Goal: Check status: Check status

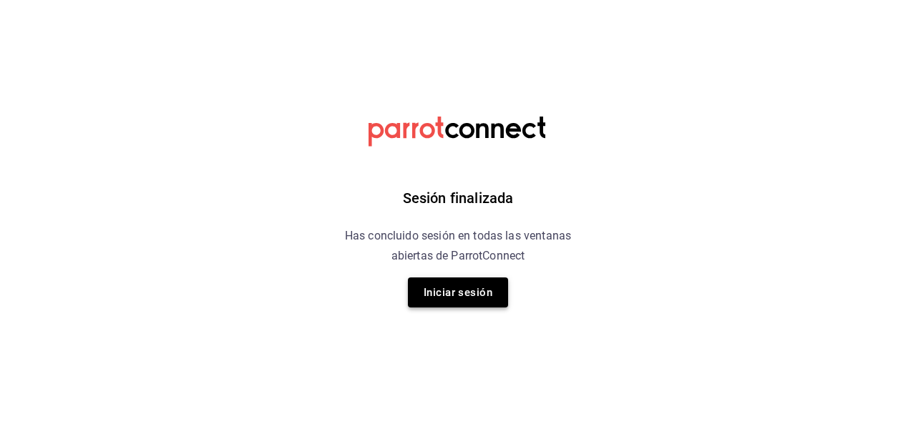
click at [475, 294] on button "Iniciar sesión" at bounding box center [458, 293] width 100 height 30
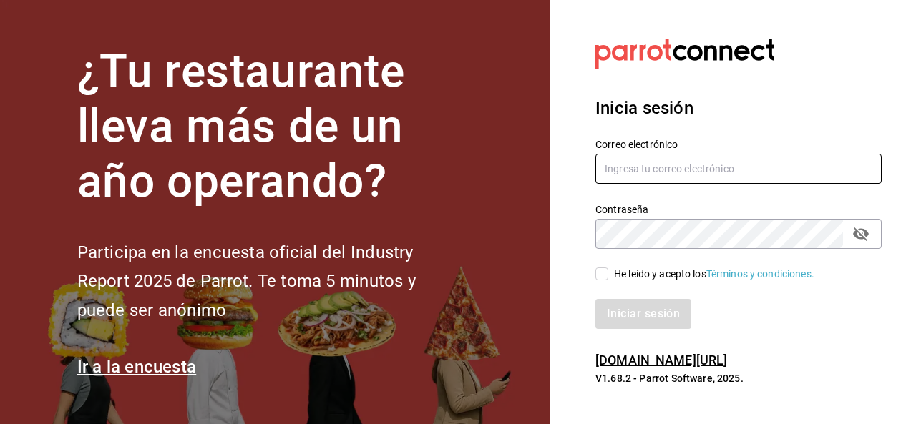
type input "omicron70@hotmail.com"
click at [598, 283] on div "Iniciar sesión" at bounding box center [729, 305] width 303 height 47
click at [605, 278] on input "He leído y acepto los Términos y condiciones." at bounding box center [601, 274] width 13 height 13
checkbox input "true"
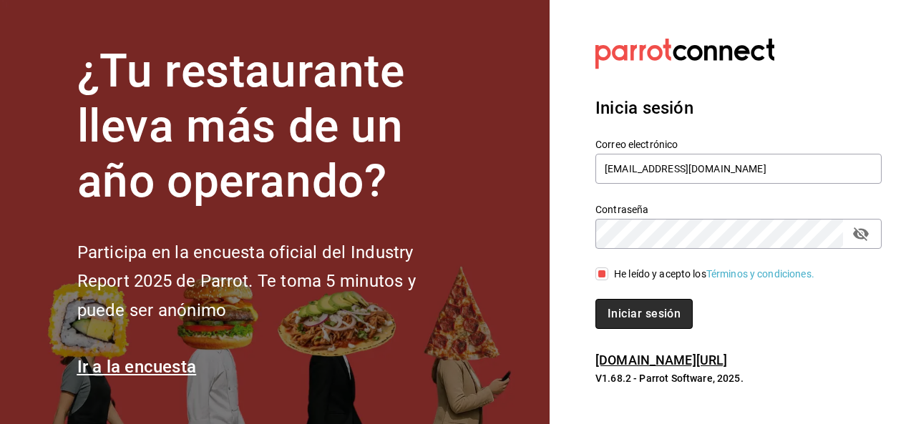
click at [628, 316] on button "Iniciar sesión" at bounding box center [643, 314] width 97 height 30
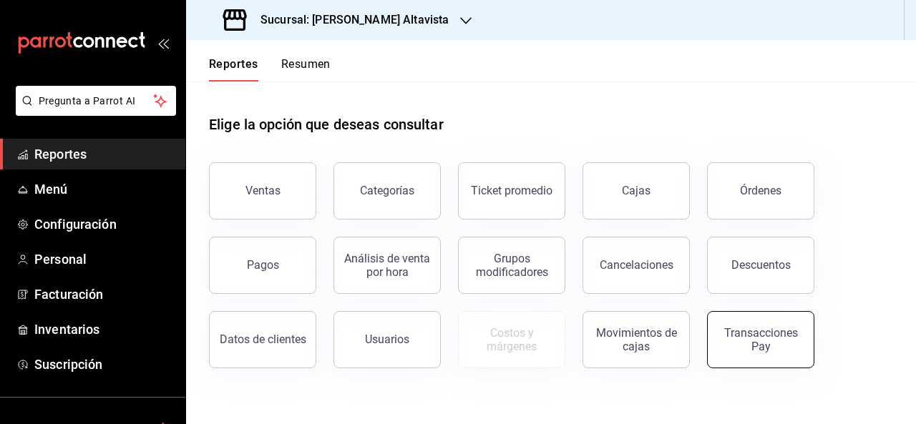
click at [760, 341] on div "Transacciones Pay" at bounding box center [760, 339] width 89 height 27
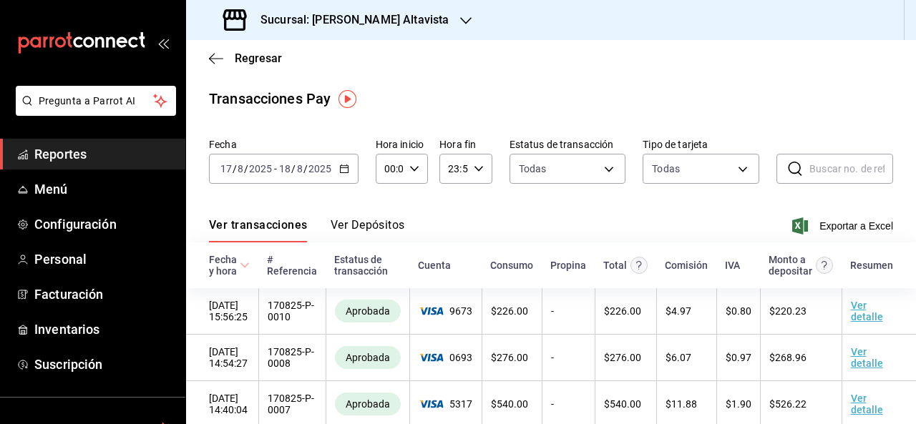
click at [387, 229] on button "Ver Depósitos" at bounding box center [368, 230] width 74 height 24
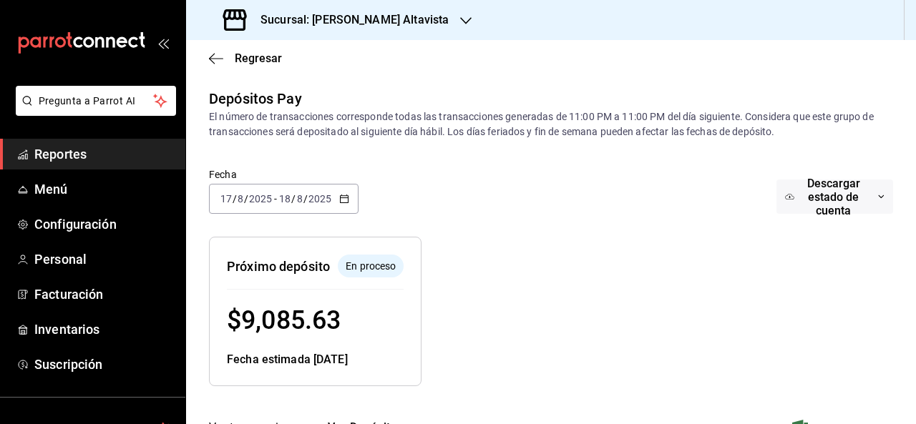
click at [467, 22] on icon "button" at bounding box center [465, 20] width 11 height 11
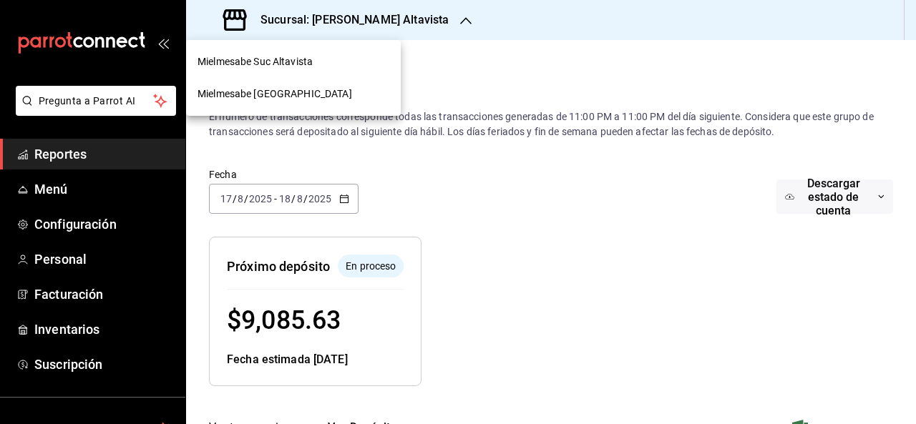
click at [328, 64] on div "Mielmesabe Suc Altavista" at bounding box center [293, 61] width 192 height 15
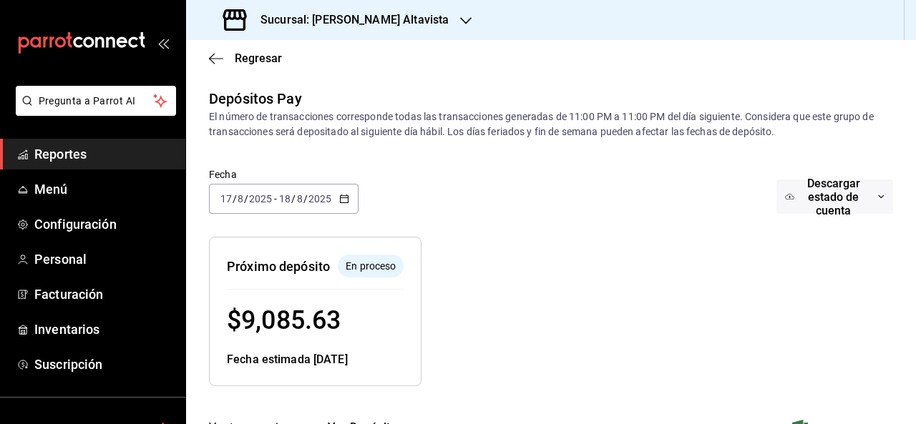
click at [436, 29] on div "Sucursal: [PERSON_NAME] Altavista" at bounding box center [337, 20] width 280 height 40
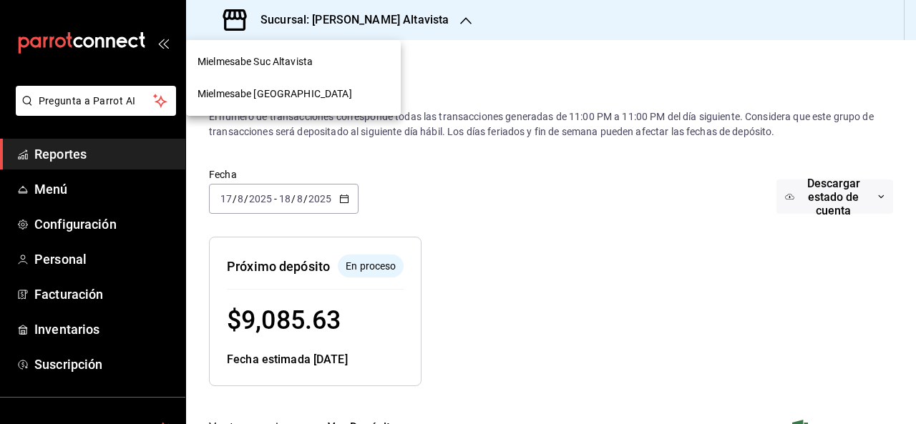
click at [361, 95] on div "Mielmesabe [GEOGRAPHIC_DATA]" at bounding box center [293, 94] width 192 height 15
